Goal: Task Accomplishment & Management: Manage account settings

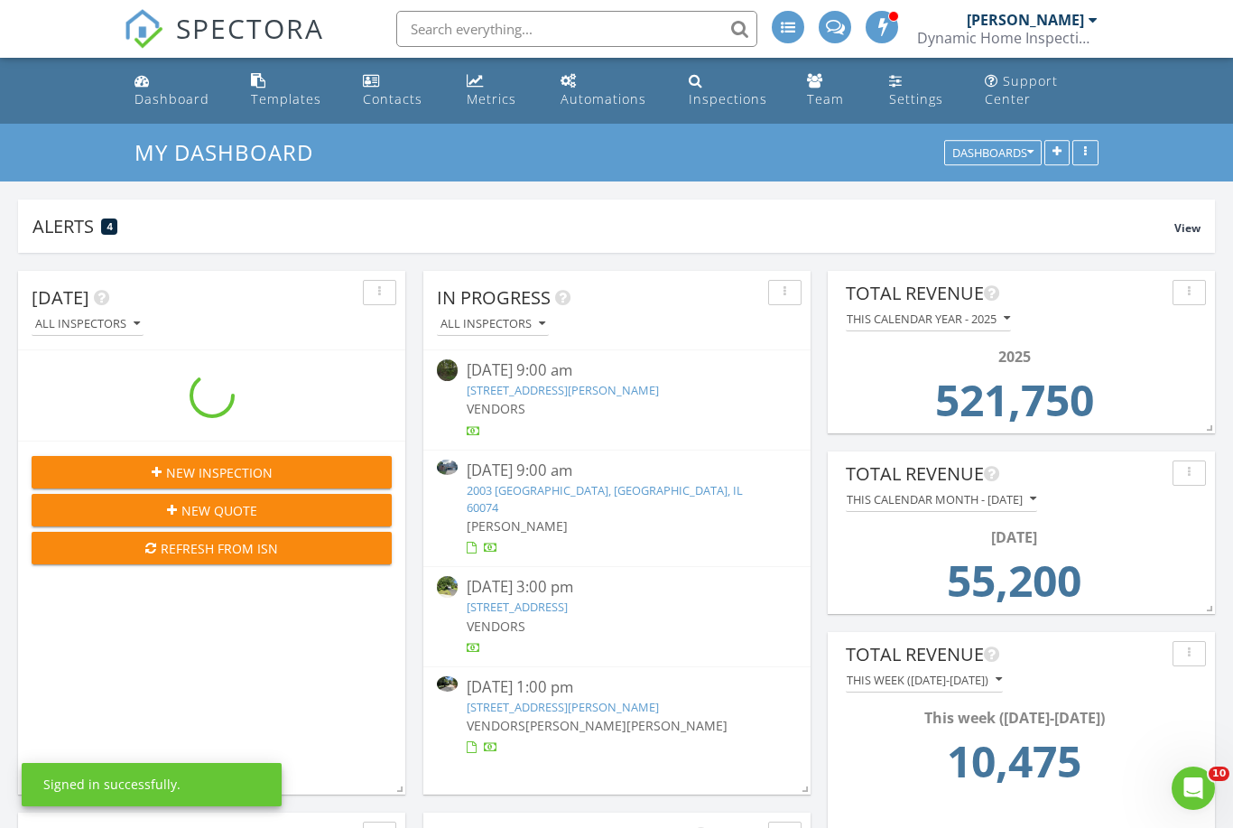
scroll to position [388, 387]
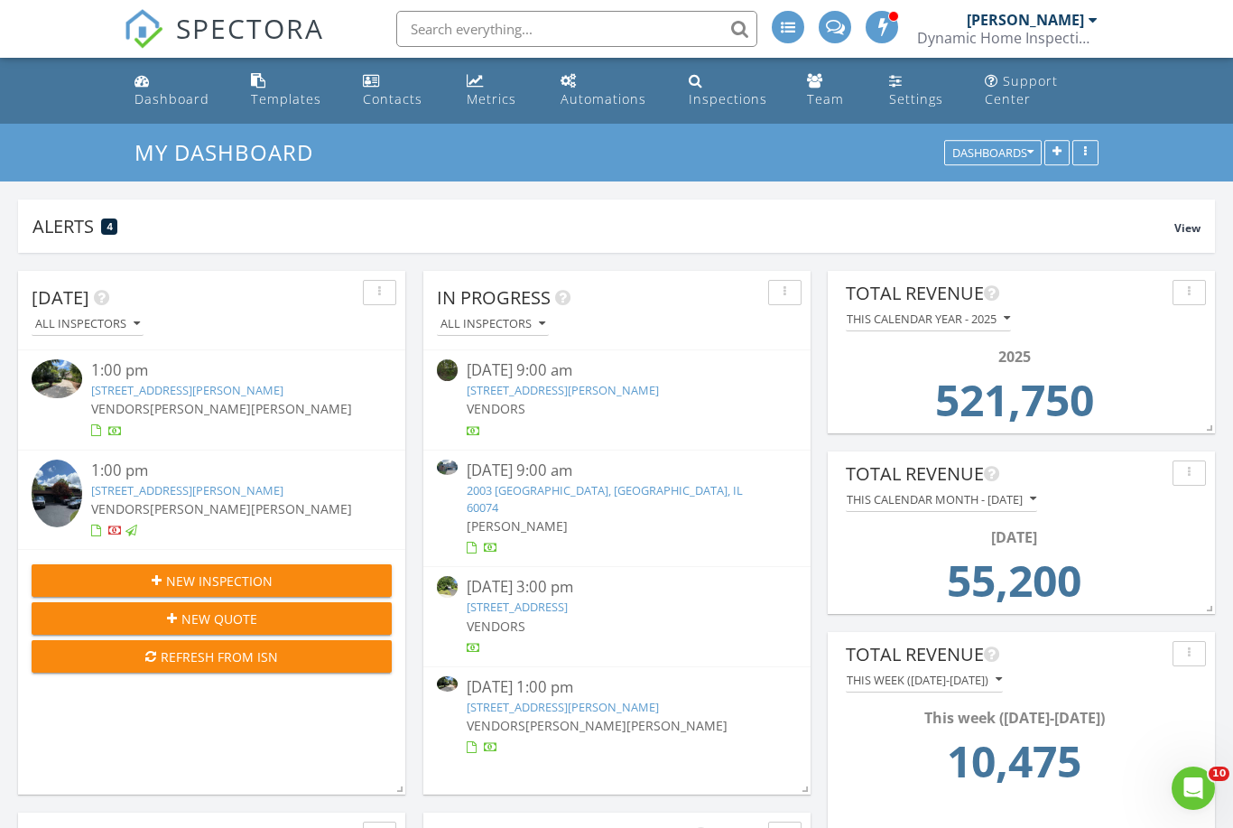
click at [149, 386] on link "2685 Walters Ave, Northbrook, IL 60062" at bounding box center [187, 390] width 192 height 16
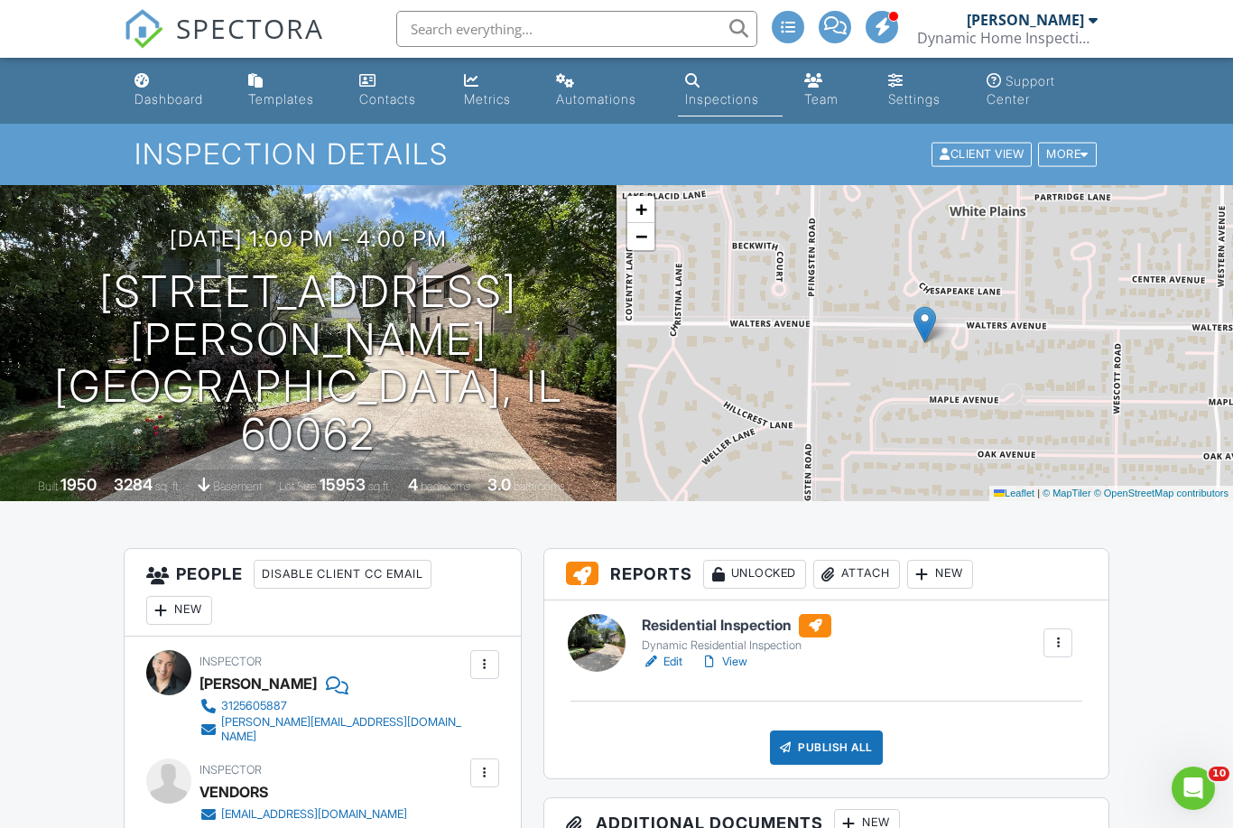
click at [677, 658] on link "Edit" at bounding box center [662, 661] width 41 height 18
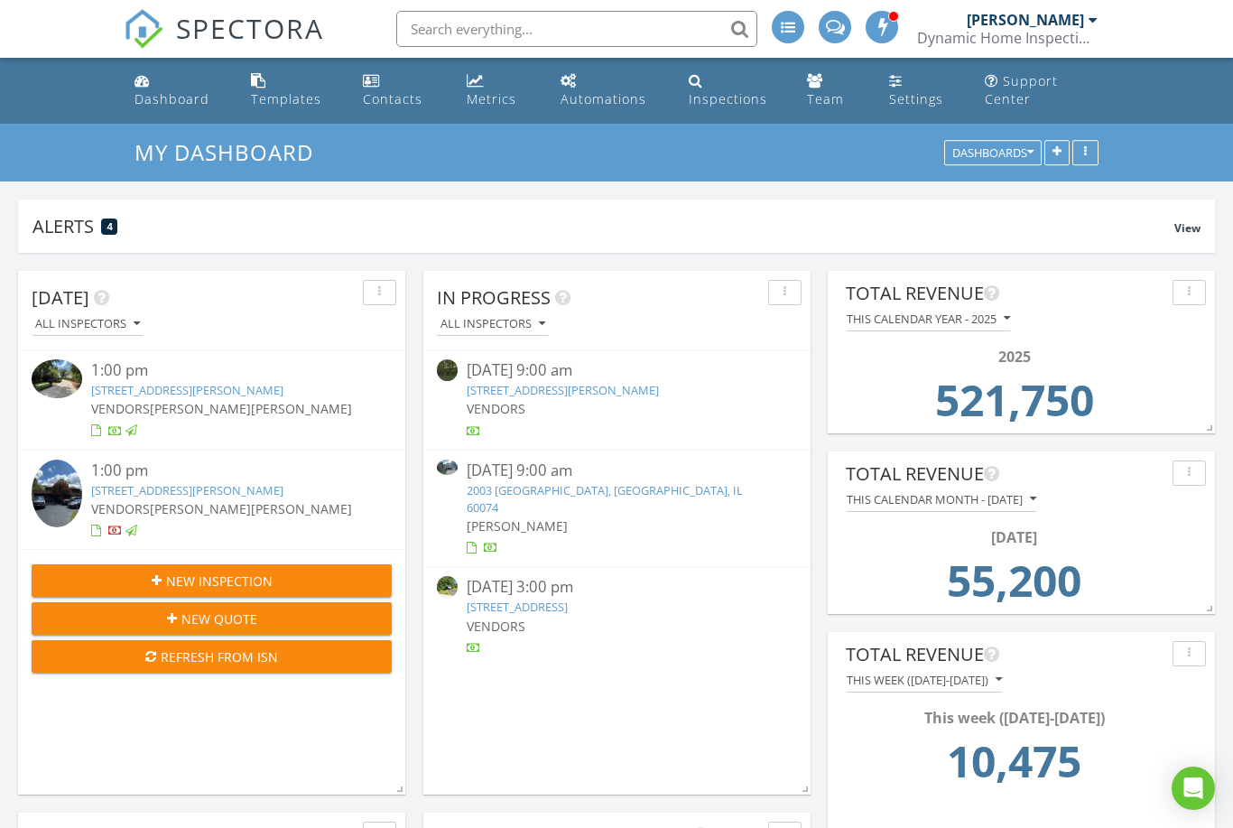
scroll to position [388, 387]
click at [116, 385] on link "2685 Walters Ave, Northbrook, IL 60062" at bounding box center [187, 390] width 192 height 16
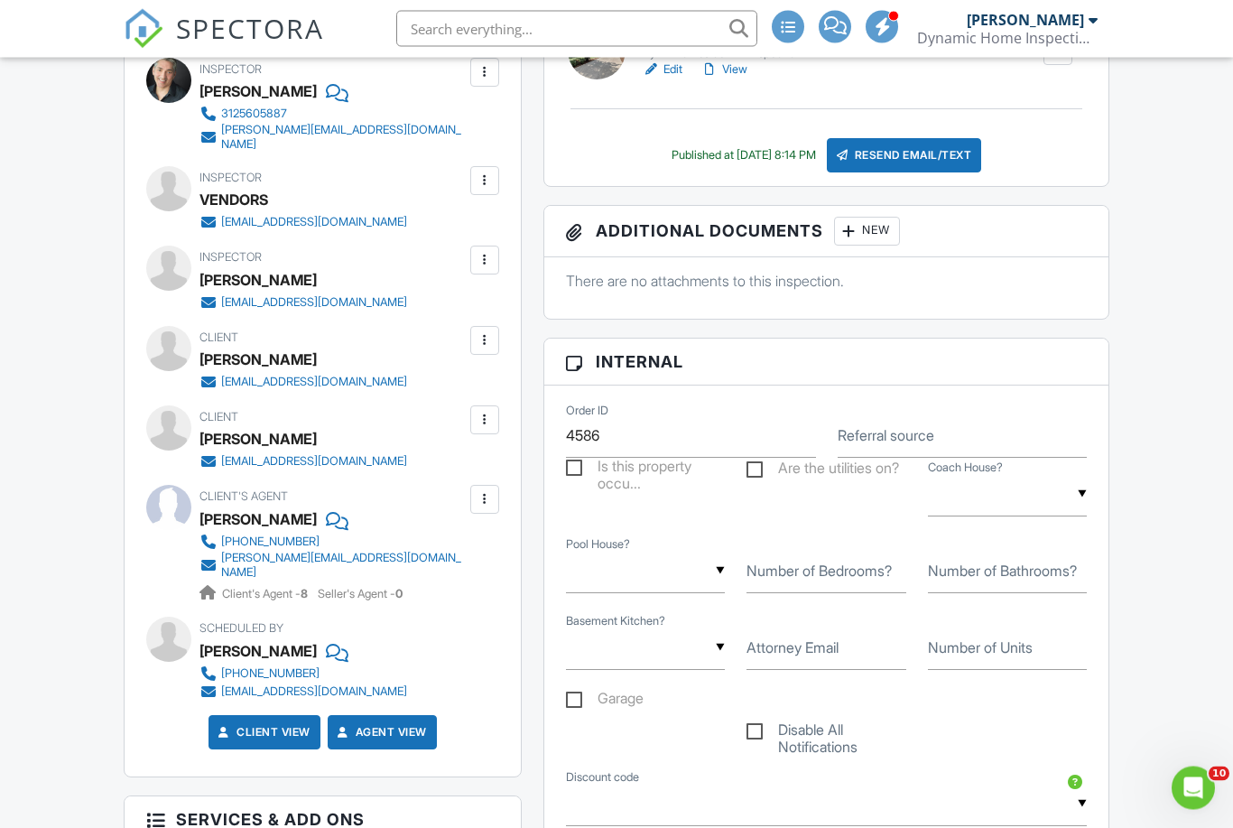
scroll to position [593, 0]
